Goal: Task Accomplishment & Management: Use online tool/utility

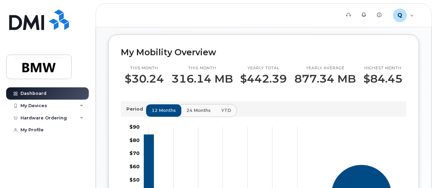
scroll to position [239, 0]
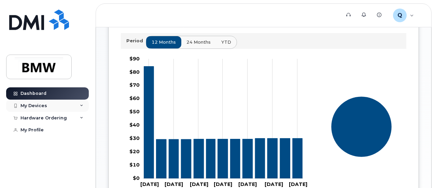
click at [78, 105] on div "My Devices" at bounding box center [47, 106] width 83 height 12
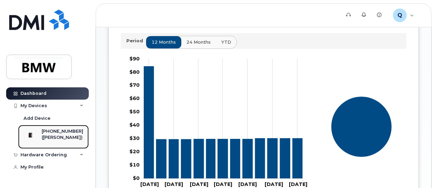
click at [66, 135] on div "[PHONE_NUMBER]" at bounding box center [63, 132] width 42 height 6
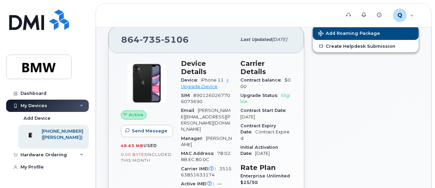
scroll to position [34, 0]
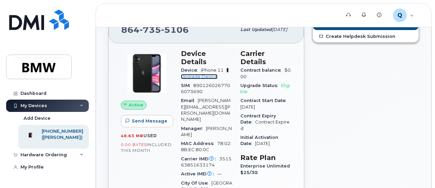
click at [188, 69] on link "+ Upgrade Device" at bounding box center [205, 73] width 48 height 11
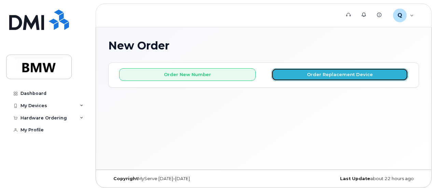
click at [297, 73] on button "Order Replacement Device" at bounding box center [340, 74] width 137 height 13
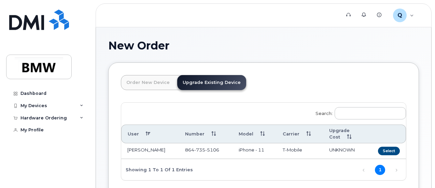
scroll to position [59, 0]
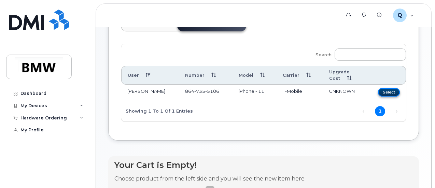
click at [378, 91] on button "Select" at bounding box center [389, 92] width 22 height 9
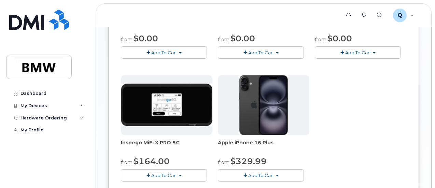
scroll to position [264, 0]
